Goal: Feedback & Contribution: Submit feedback/report problem

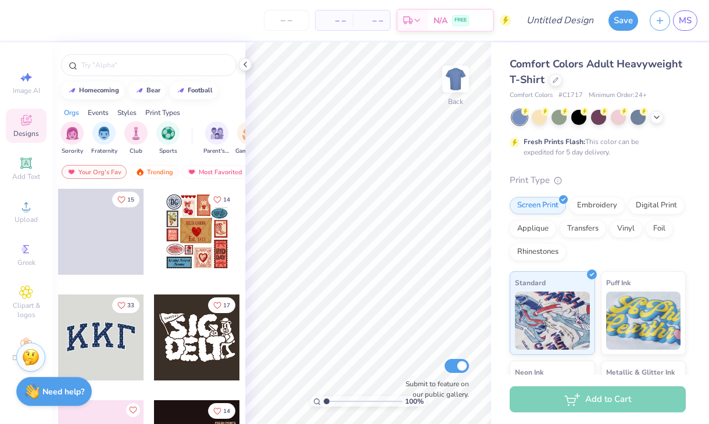
click at [49, 386] on div "Need help? Chat with us." at bounding box center [54, 391] width 76 height 29
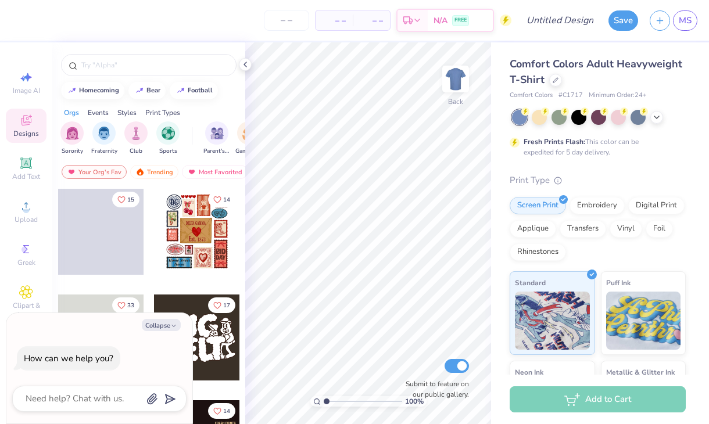
click at [63, 408] on div at bounding box center [99, 399] width 174 height 26
click at [60, 394] on textarea at bounding box center [83, 399] width 118 height 16
type textarea "c"
type textarea "x"
type textarea "can"
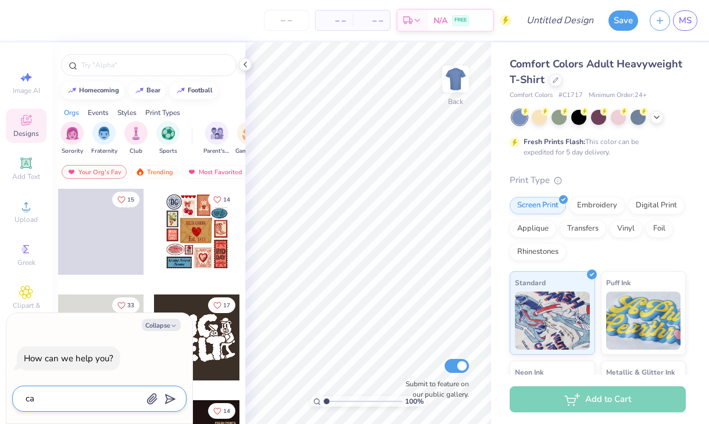
type textarea "x"
type textarea "can"
type textarea "x"
type textarea "can i"
type textarea "x"
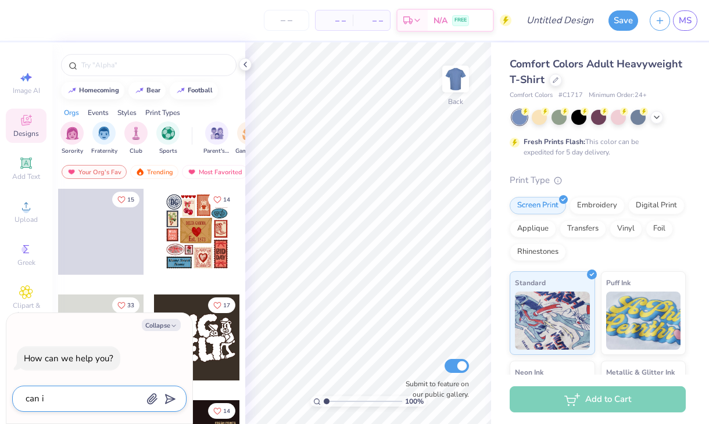
type textarea "can i"
type textarea "x"
type textarea "can i u"
type textarea "x"
type textarea "can i up"
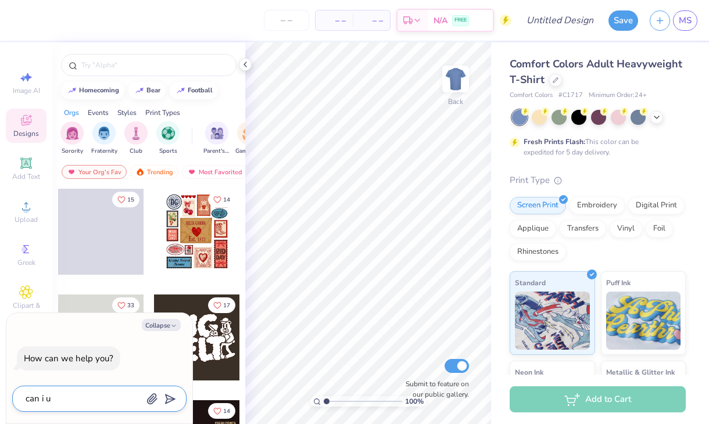
type textarea "x"
type textarea "can i upl"
type textarea "x"
type textarea "can i upla"
type textarea "x"
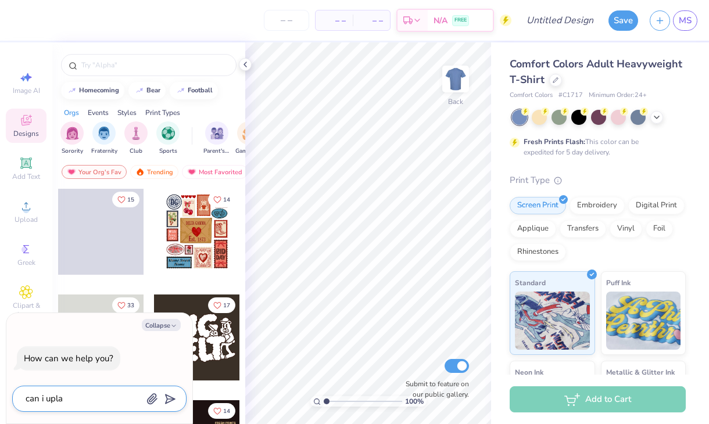
type textarea "can i uplao"
type textarea "x"
type textarea "can i uplaod"
type textarea "x"
type textarea "can i uplaod"
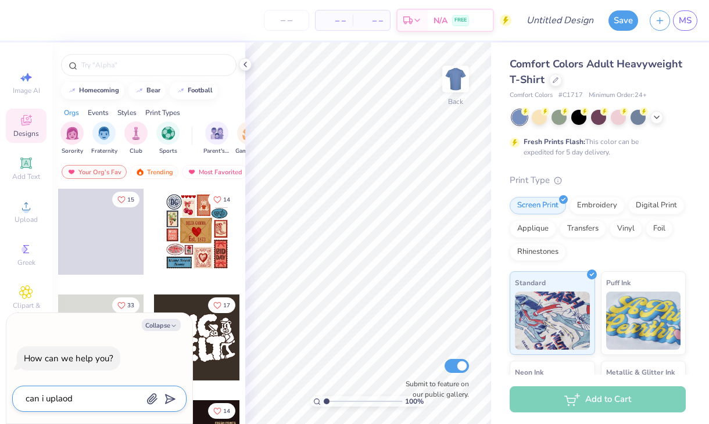
type textarea "x"
type textarea "can i uplaod a"
type textarea "x"
type textarea "can i uplaod a"
type textarea "x"
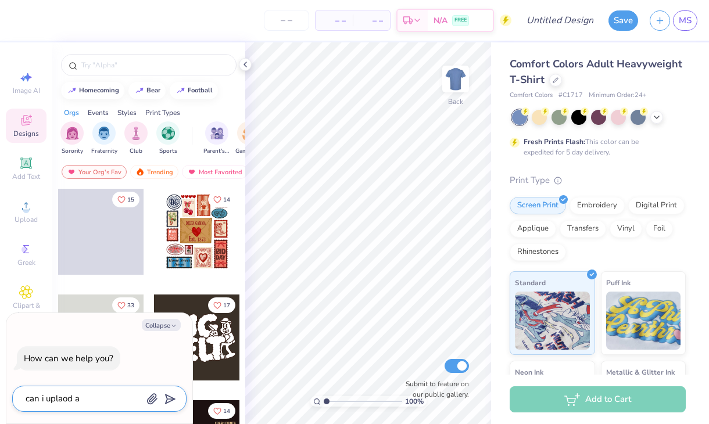
type textarea "can i uplaod a p"
type textarea "x"
type textarea "can i uplaod a pi"
type textarea "x"
type textarea "can i uplaod a pic"
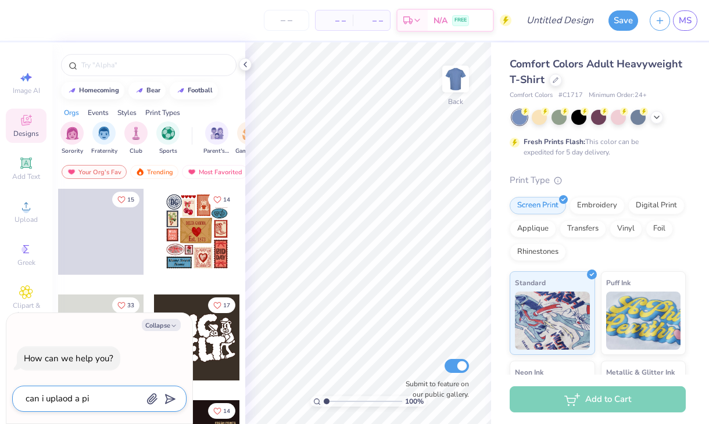
type textarea "x"
type textarea "can i uplaod a pic"
type textarea "x"
type textarea "can i uplaod a pic a"
type textarea "x"
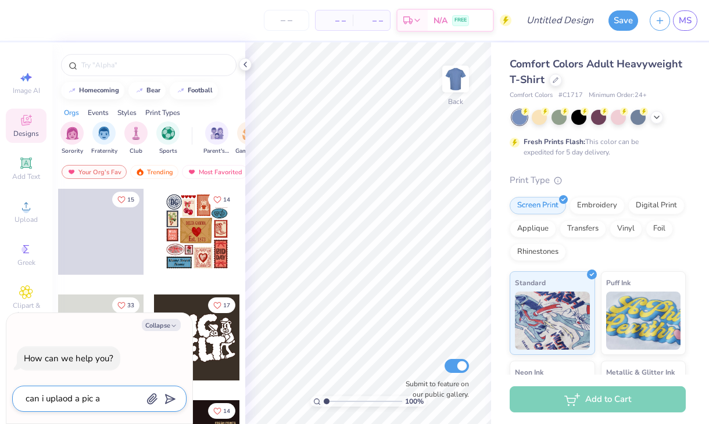
type textarea "can i uplaod a pic"
type textarea "x"
type textarea "can i uplaod a pic o"
type textarea "x"
type textarea "can i uplaod a pic of"
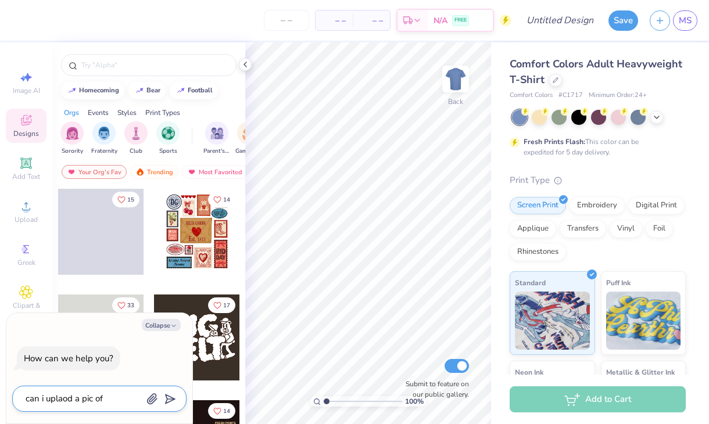
type textarea "x"
type textarea "can i uplaod a pic of"
type textarea "x"
type textarea "can i uplaod a pic of a"
type textarea "x"
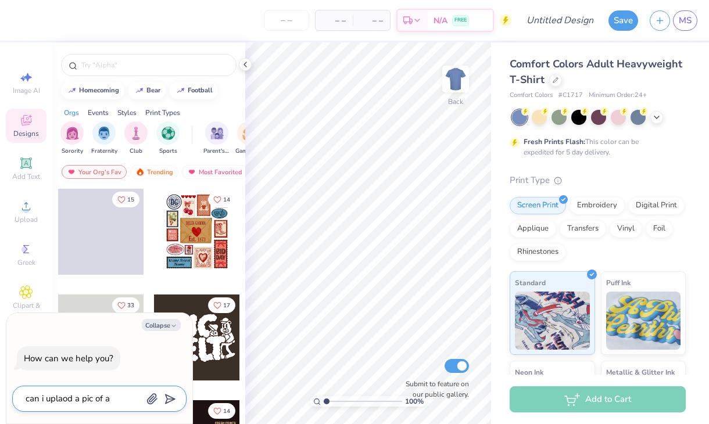
type textarea "can i uplaod a pic of a"
type textarea "x"
type textarea "can i uplaod a pic of a d"
type textarea "x"
type textarea "can i uplaod a pic of a de"
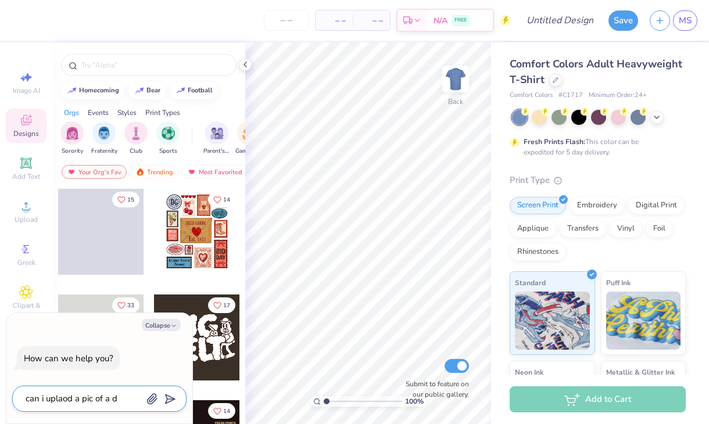
type textarea "x"
type textarea "can i uplaod a pic of a des"
type textarea "x"
type textarea "can i uplaod a pic of a desi"
type textarea "x"
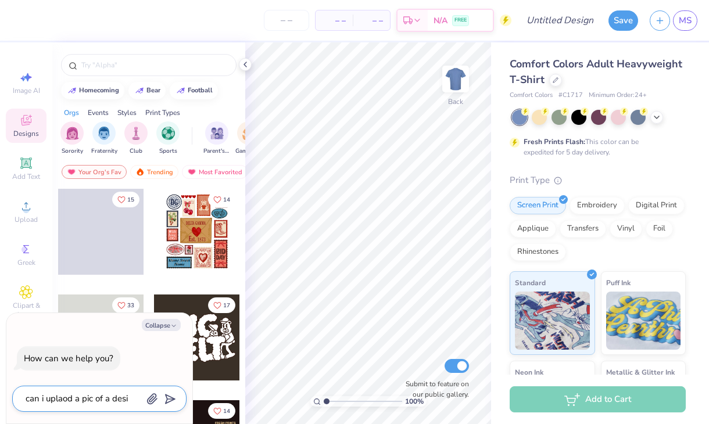
type textarea "can i uplaod a pic of a desig"
type textarea "x"
type textarea "can i uplaod a pic of a design"
type textarea "x"
type textarea "can i uplaod a pic of a design"
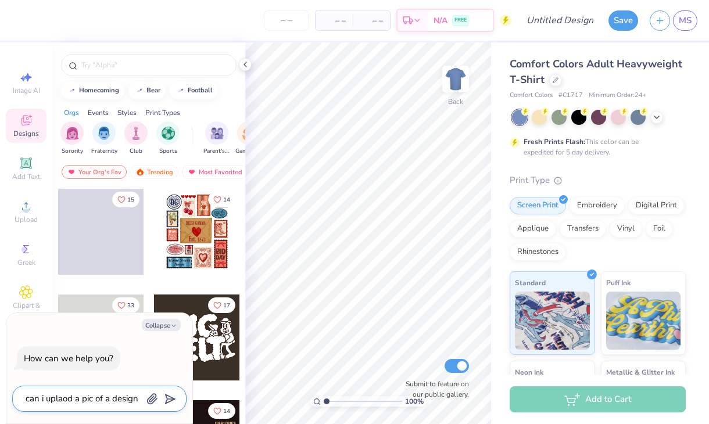
type textarea "x"
type textarea "can i uplaod a pic of a design t"
type textarea "x"
type textarea "can i uplaod a pic of a design th"
type textarea "x"
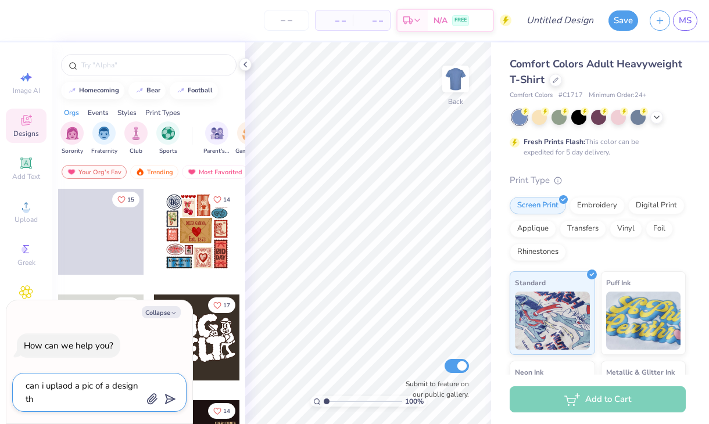
type textarea "can i uplaod a pic of a design tha"
type textarea "x"
type textarea "can i uplaod a pic of a design that"
type textarea "x"
type textarea "can i uplaod a pic of a design that"
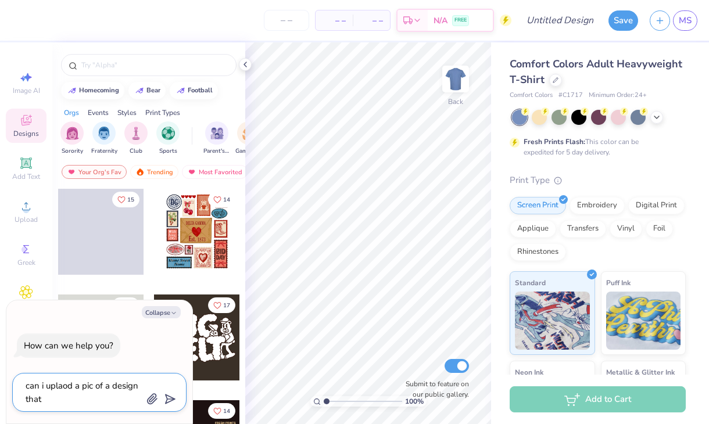
type textarea "x"
type textarea "can i uplaod a pic of a design that y"
type textarea "x"
type textarea "can i uplaod a pic of a design that yo"
type textarea "x"
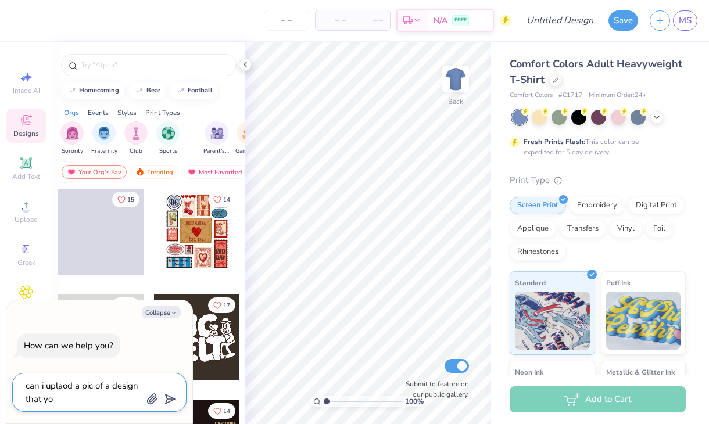
type textarea "can i uplaod a pic of a design that you"
type textarea "x"
type textarea "can i uplaod a pic of a design that you"
type textarea "x"
type textarea "can i uplaod a pic of a design that you c"
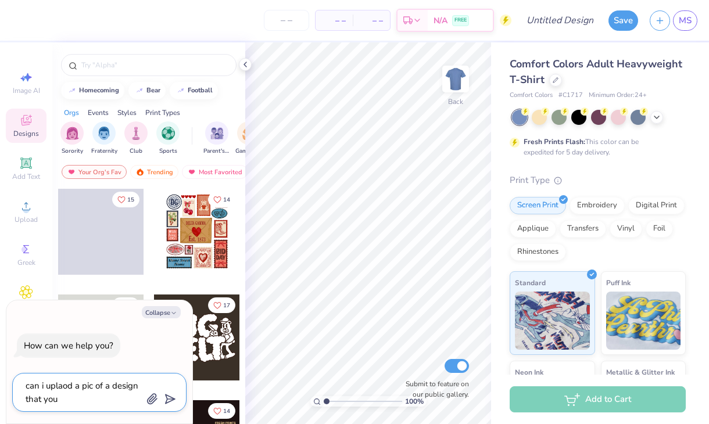
type textarea "x"
type textarea "can i uplaod a pic of a design that you cu"
type textarea "x"
type textarea "can i uplaod a pic of a design that you cus"
type textarea "x"
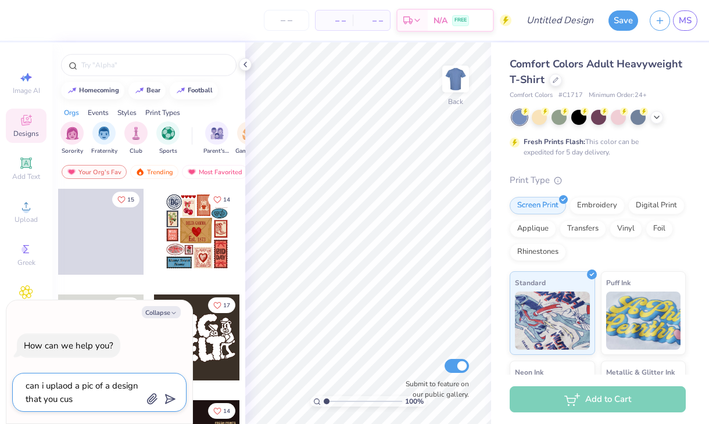
type textarea "can i uplaod a pic of a design that you cust"
type textarea "x"
type textarea "can i uplaod a pic of a design that you custo"
type textarea "x"
type textarea "can i uplaod a pic of a design that you custom"
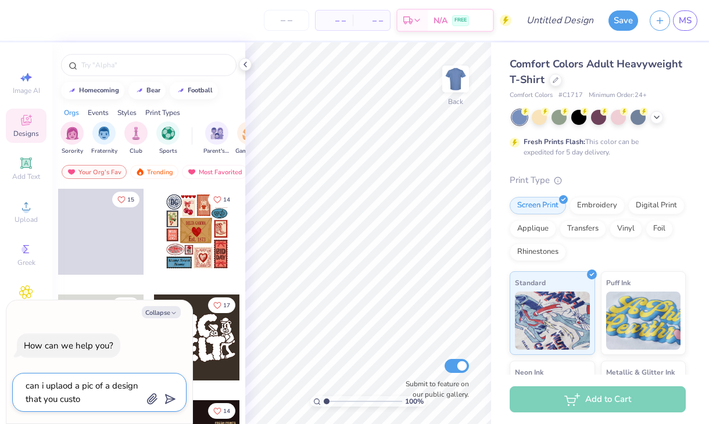
type textarea "x"
type textarea "can i uplaod a pic of a design that you customi"
type textarea "x"
type textarea "can i uplaod a pic of a design that you customiz"
type textarea "x"
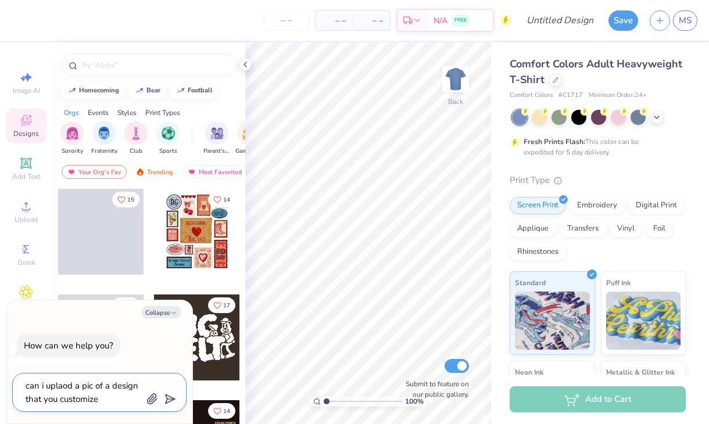
type textarea "can i uplaod a pic of a design that you customizew"
type textarea "x"
type textarea "can i uplaod a pic of a design that you customizew"
type textarea "x"
type textarea "can i uplaod a pic of a design that you customizew f"
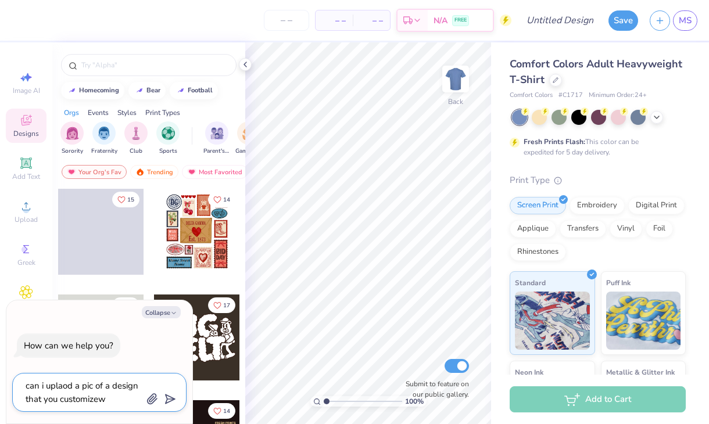
type textarea "x"
type textarea "can i uplaod a pic of a design that you customizew fo"
type textarea "x"
type textarea "can i uplaod a pic of a design that you customizew for"
type textarea "x"
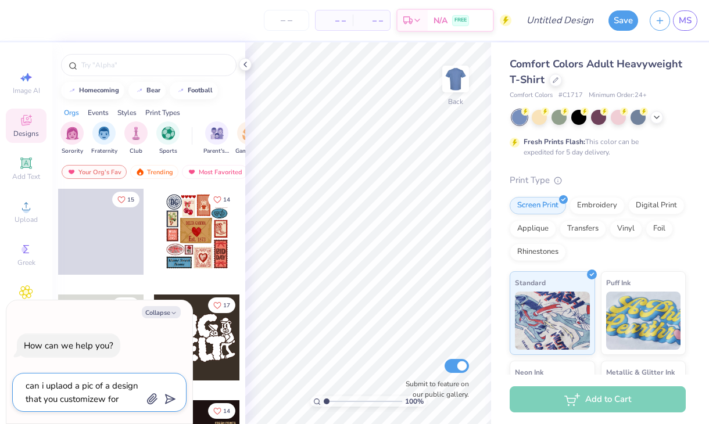
type textarea "can i uplaod a pic of a design that you customizew for"
type textarea "x"
type textarea "can i uplaod a pic of a design that you customizew for m"
type textarea "x"
type textarea "can i uplaod a pic of a design that you customizew for me"
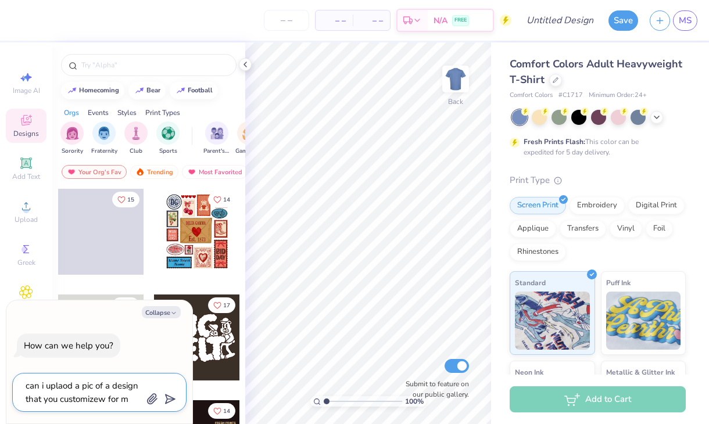
type textarea "x"
type textarea "can i uplaod a pic of a design that you customizew for me"
type textarea "x"
type textarea "can i uplaod a pic of a design that you customizew for me"
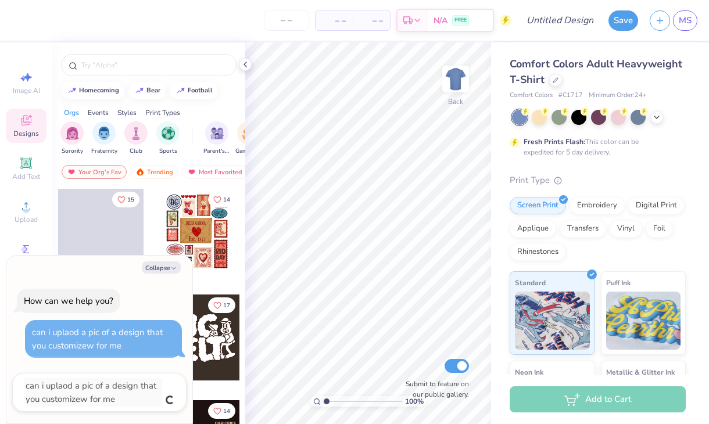
type textarea "x"
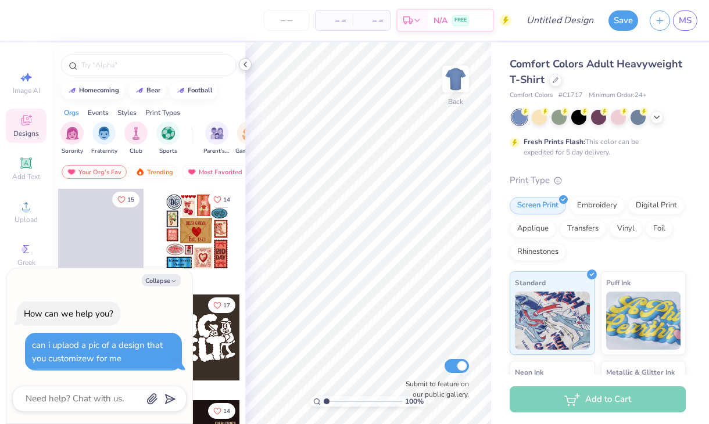
click at [250, 64] on div at bounding box center [245, 64] width 13 height 13
type textarea "x"
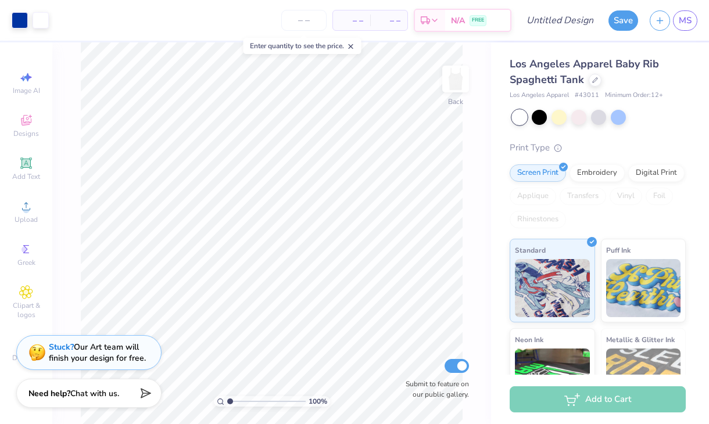
click at [115, 350] on div "Stuck? Our Art team will finish your design for free." at bounding box center [97, 353] width 97 height 22
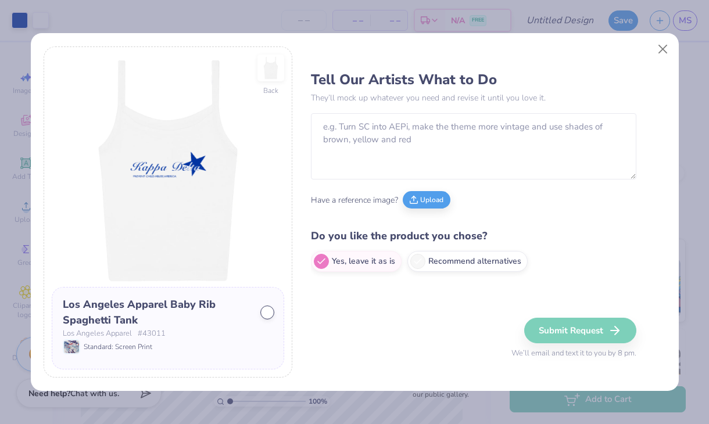
click at [379, 109] on div "Tell Our Artists What to Do They’ll mock up whatever you need and revise it unt…" at bounding box center [473, 171] width 325 height 212
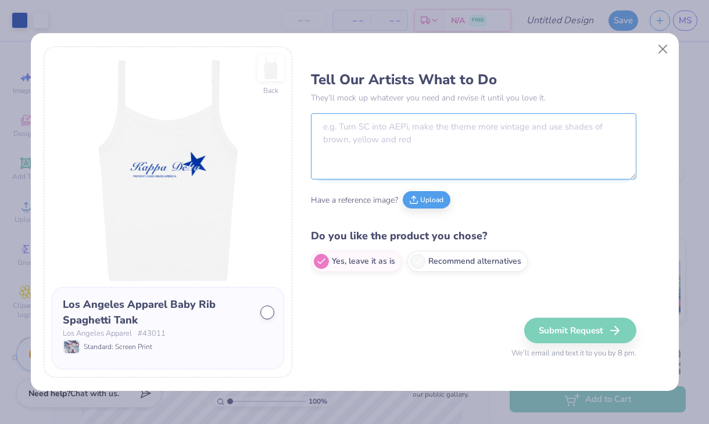
click at [374, 129] on textarea at bounding box center [473, 146] width 325 height 66
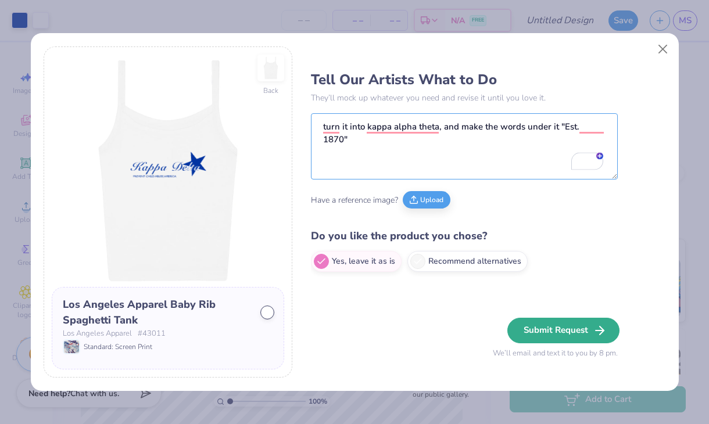
type textarea "turn it into kappa alpha theta, and make the words under it "Est. 1870""
click at [564, 340] on button "Submit Request" at bounding box center [563, 331] width 112 height 26
